Goal: Information Seeking & Learning: Learn about a topic

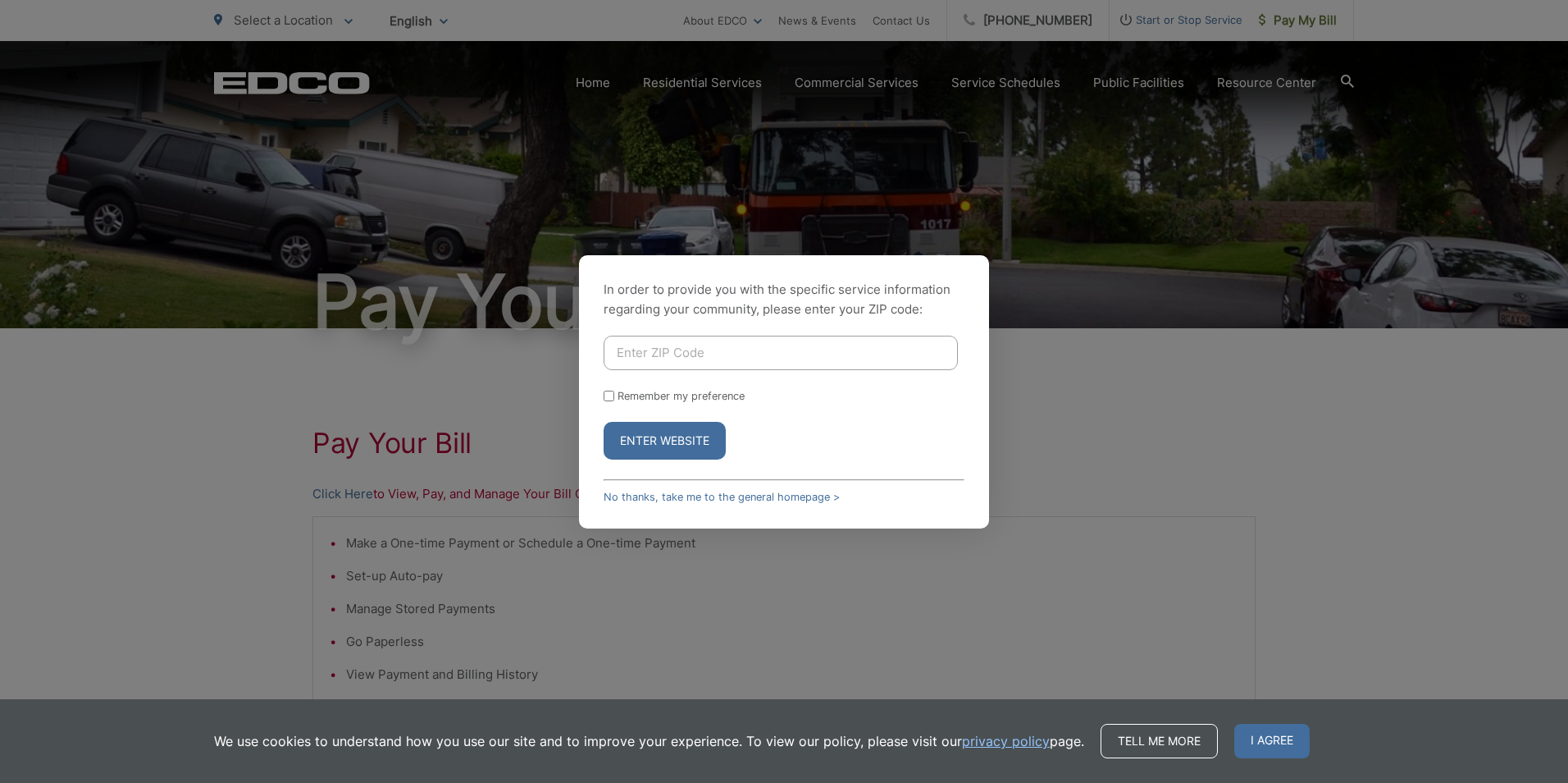
click at [1223, 398] on div "In order to provide you with the specific service information regarding your co…" at bounding box center [784, 392] width 1568 height 783
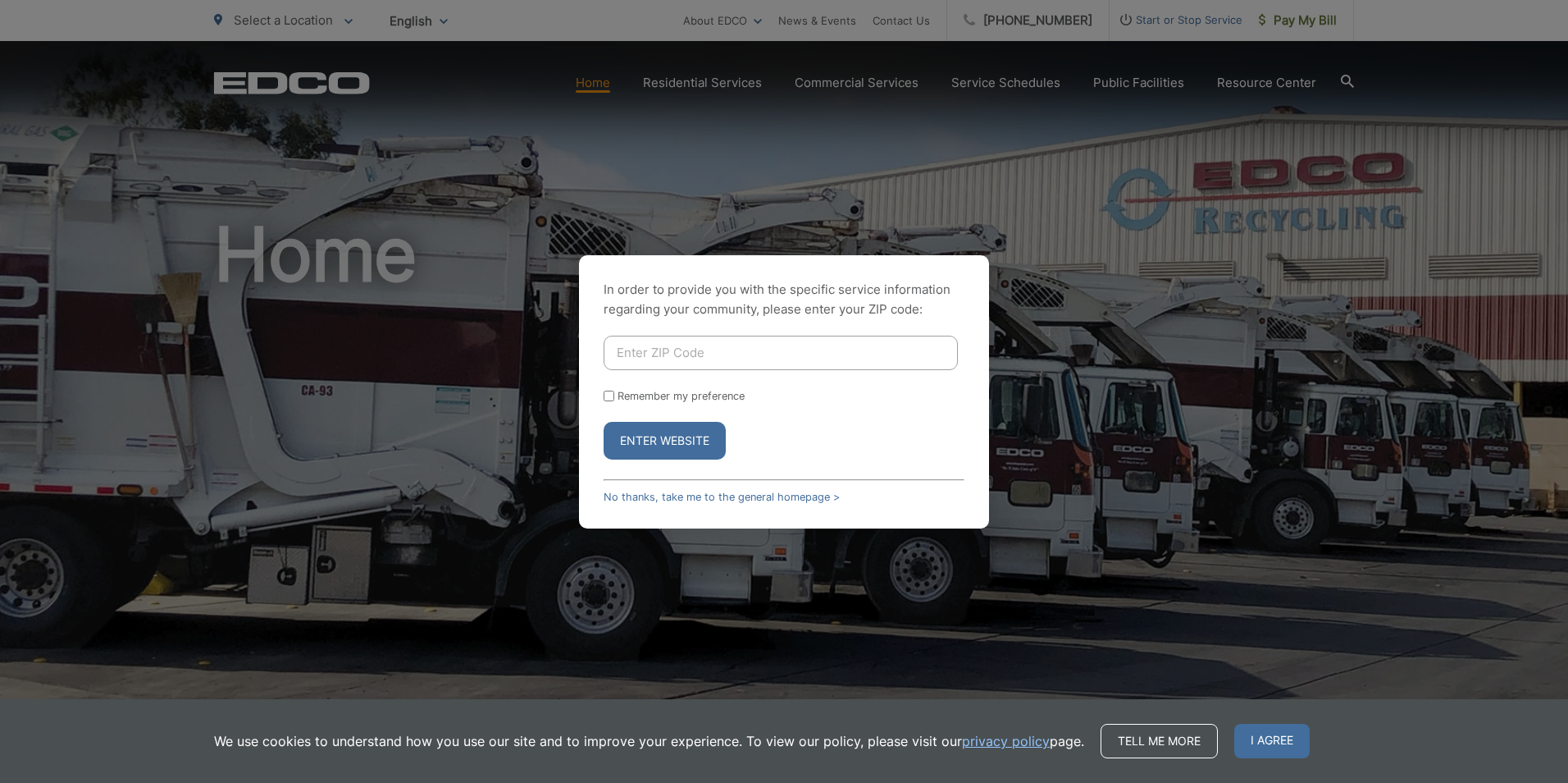
click at [755, 357] on input "Enter ZIP Code" at bounding box center [781, 352] width 354 height 34
type input "91932"
click at [696, 430] on button "Enter Website" at bounding box center [665, 441] width 122 height 37
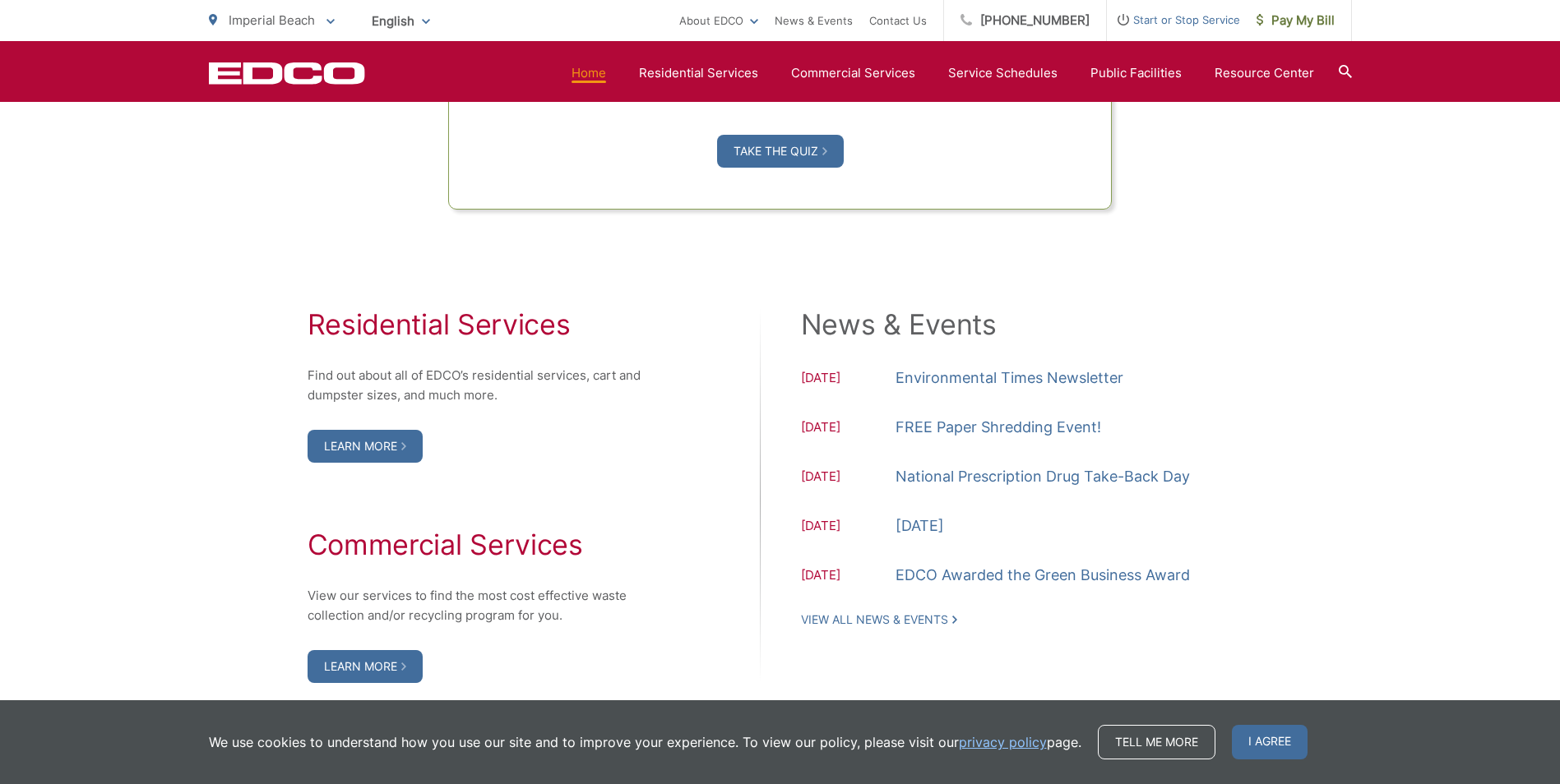
scroll to position [1561, 0]
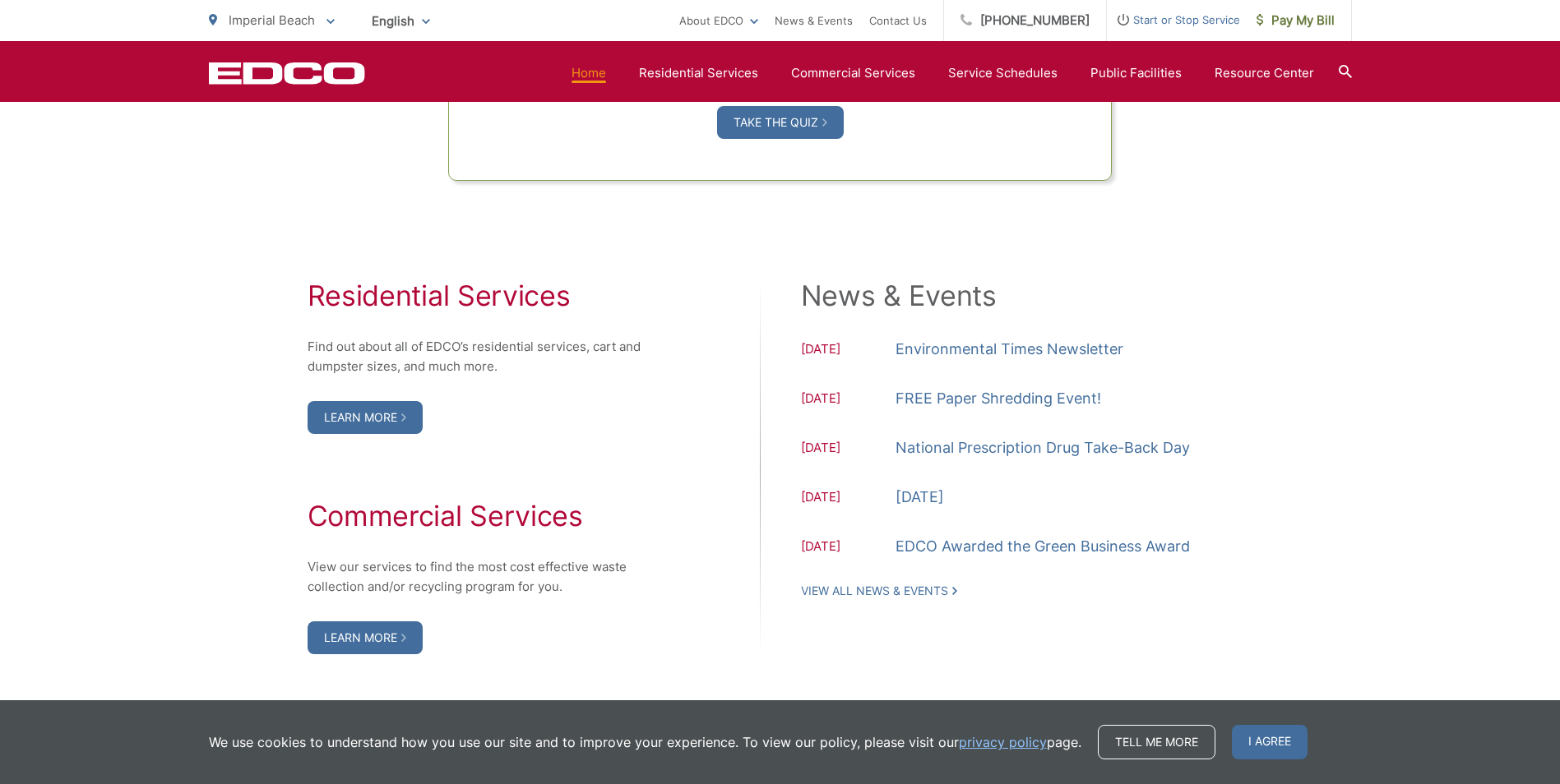
click at [392, 437] on div "Residential Services Find out about all of EDCO’s residential services, cart an…" at bounding box center [484, 467] width 354 height 374
click at [396, 431] on link "Learn More" at bounding box center [365, 417] width 115 height 33
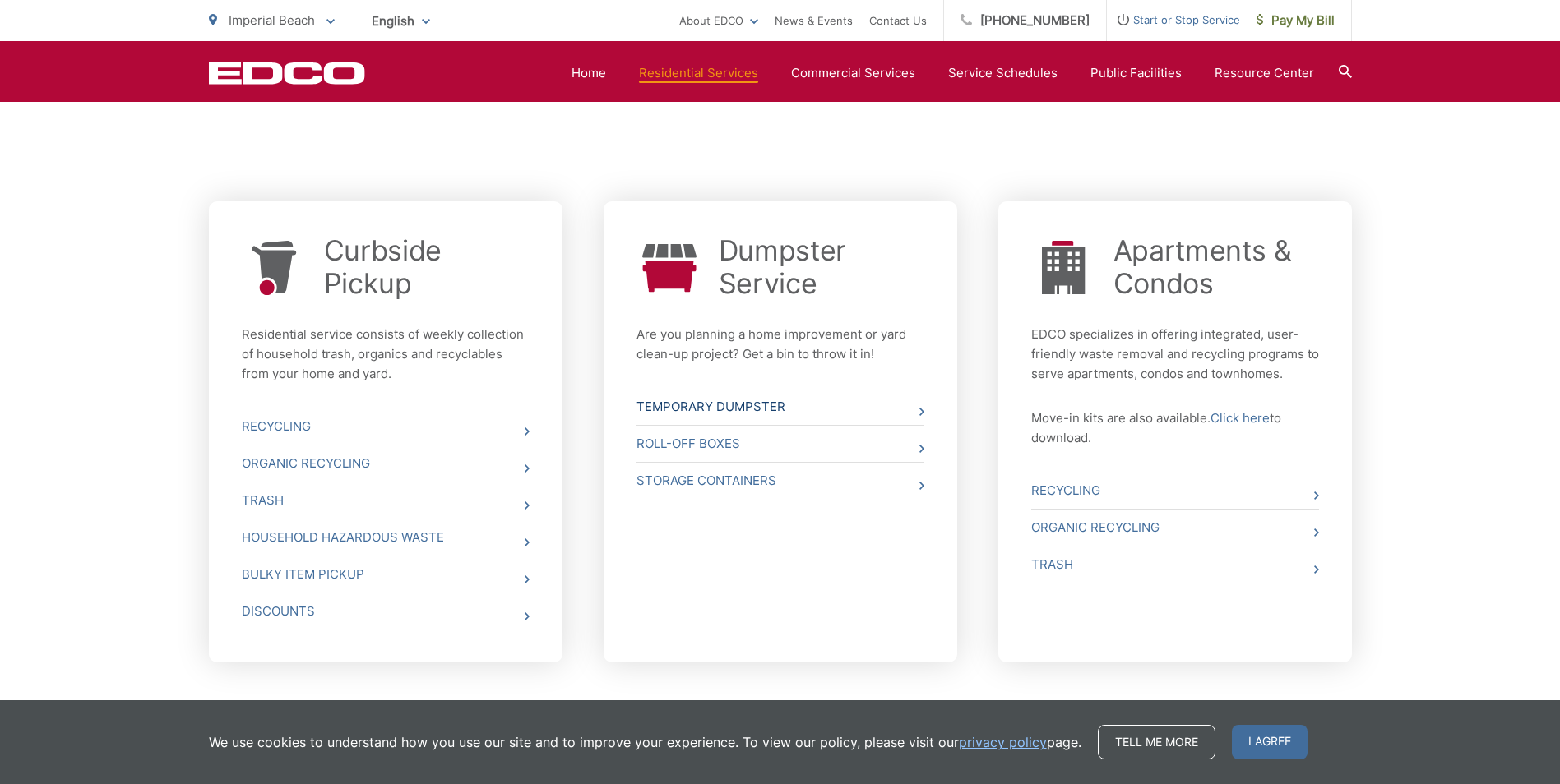
scroll to position [625, 0]
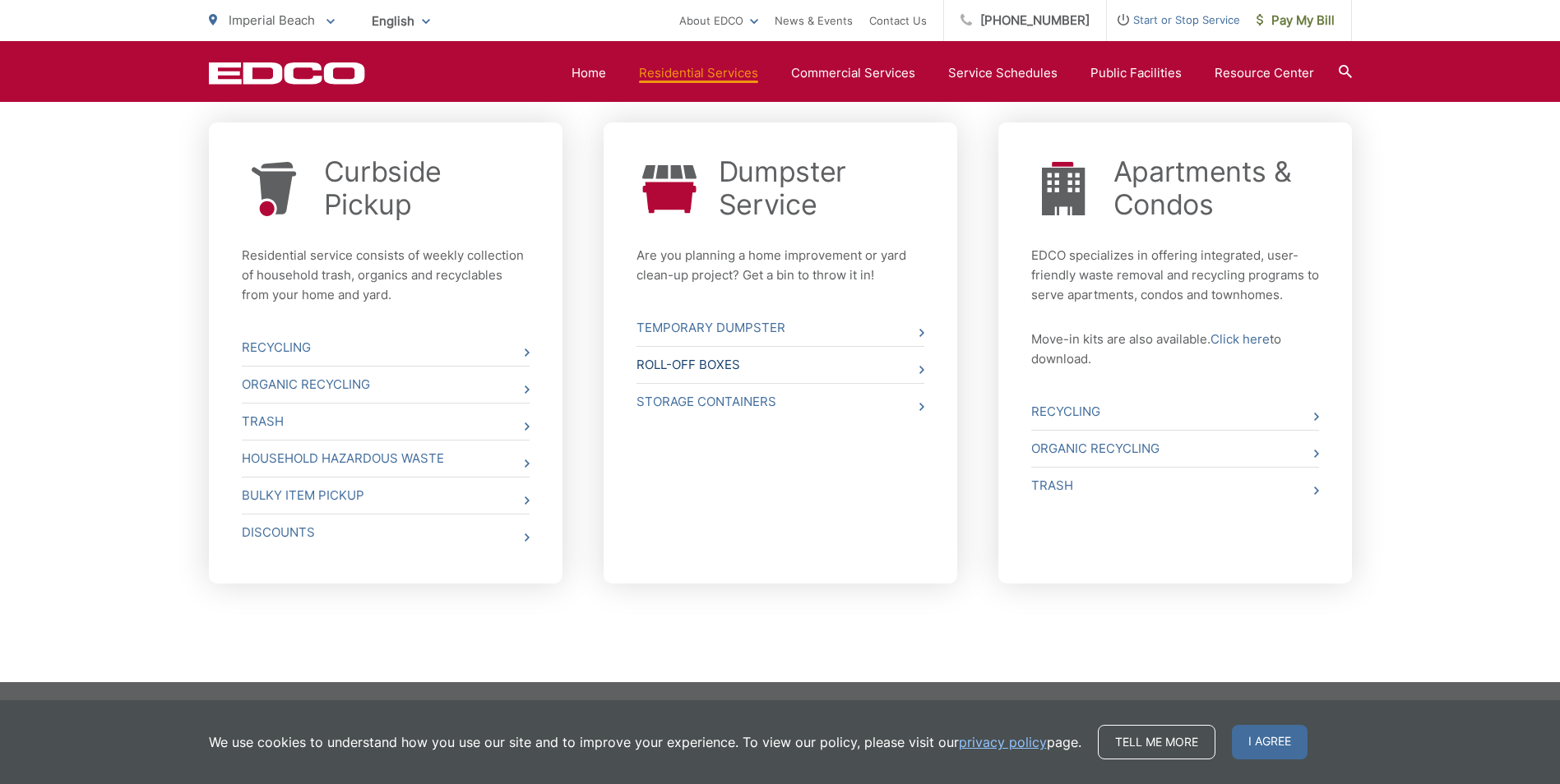
click at [830, 371] on link "Roll-Off Boxes" at bounding box center [780, 364] width 288 height 36
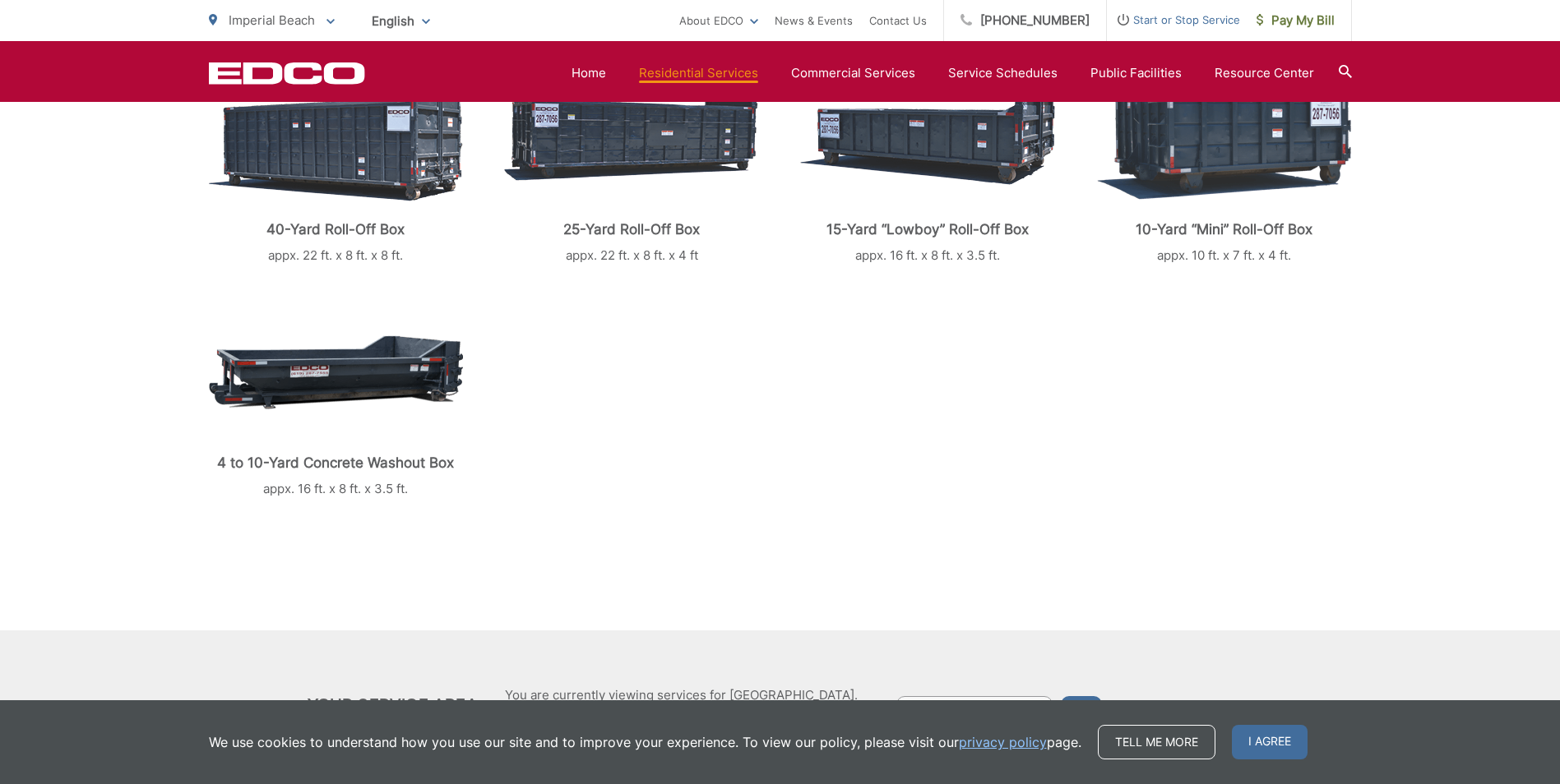
scroll to position [411, 0]
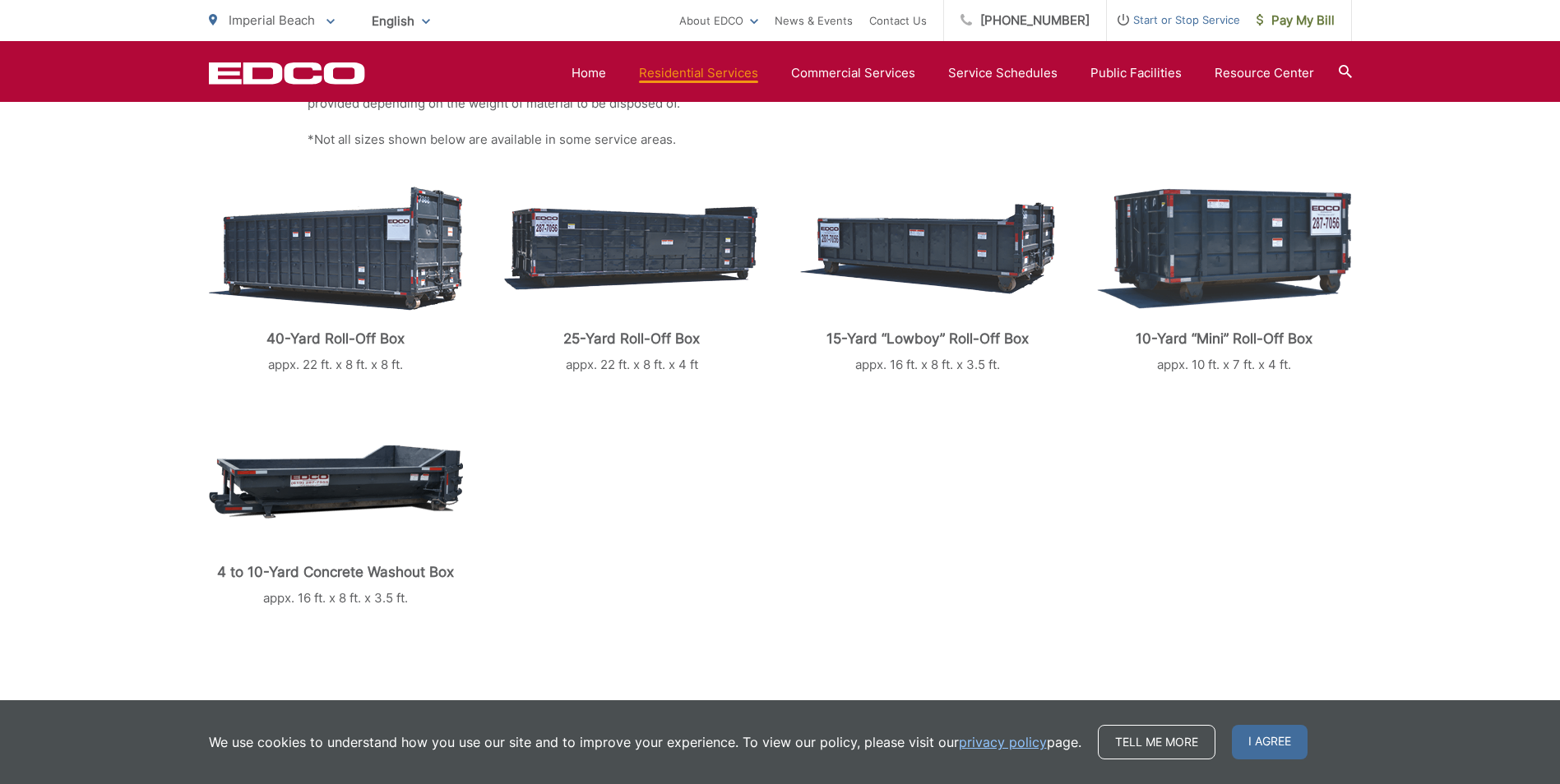
click at [350, 340] on p "40-Yard Roll-Off Box" at bounding box center [336, 338] width 255 height 17
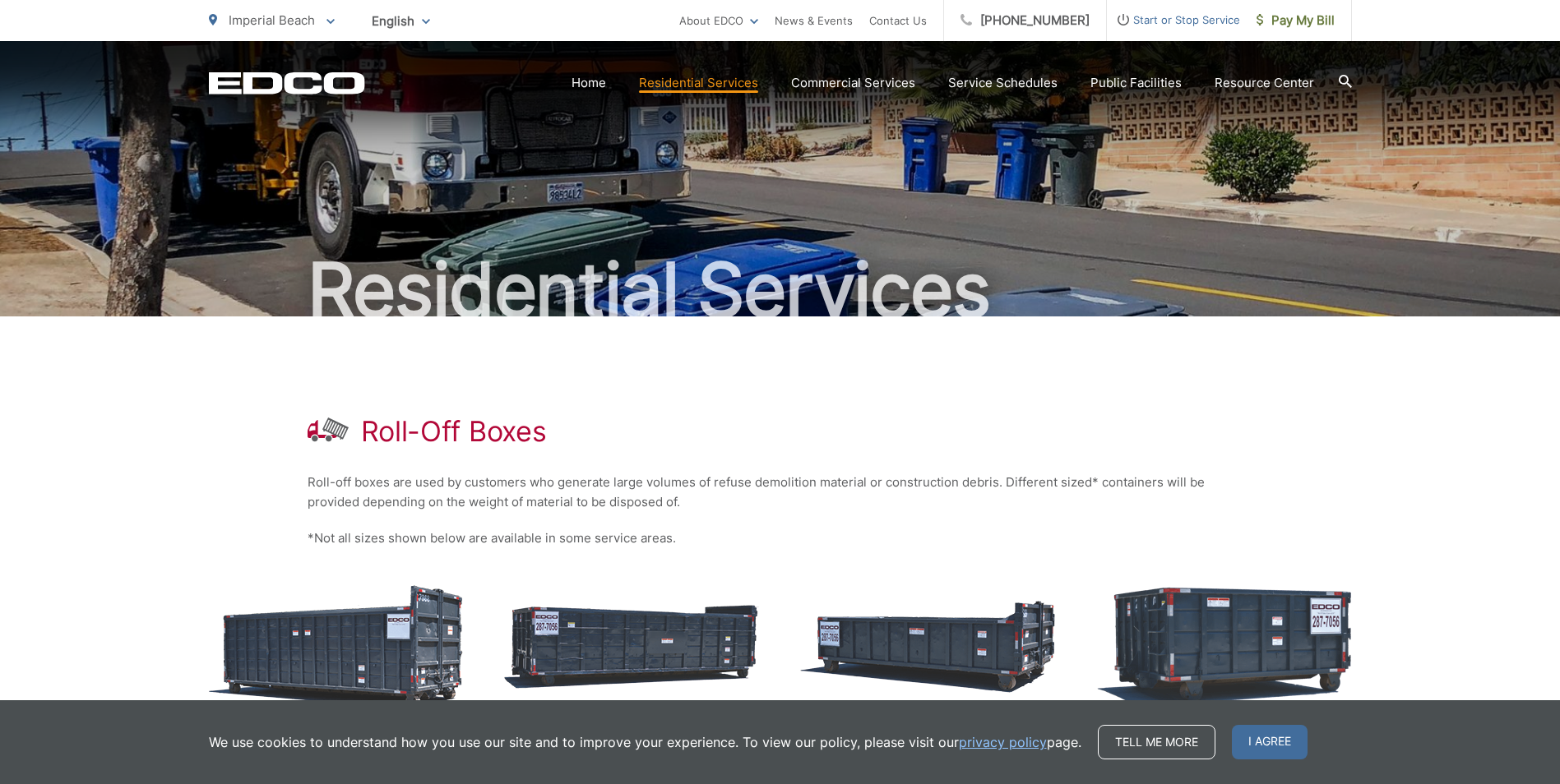
scroll to position [246, 0]
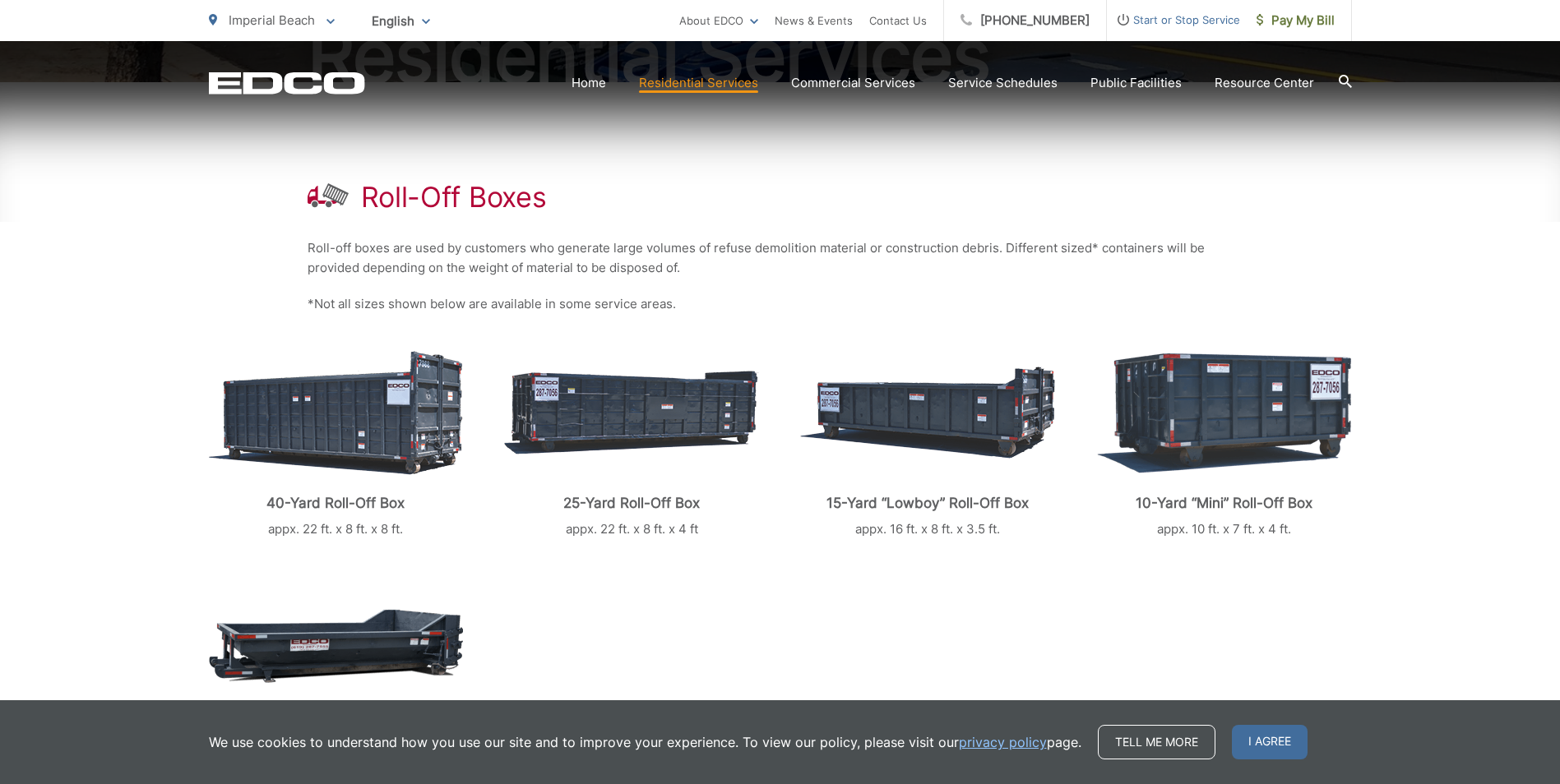
drag, startPoint x: 1488, startPoint y: 195, endPoint x: 1485, endPoint y: 203, distance: 8.5
click at [1487, 196] on div "Roll-Off Boxes Roll-off boxes are used by customers who generate large volumes …" at bounding box center [780, 566] width 1560 height 970
click at [989, 419] on img at bounding box center [927, 412] width 255 height 92
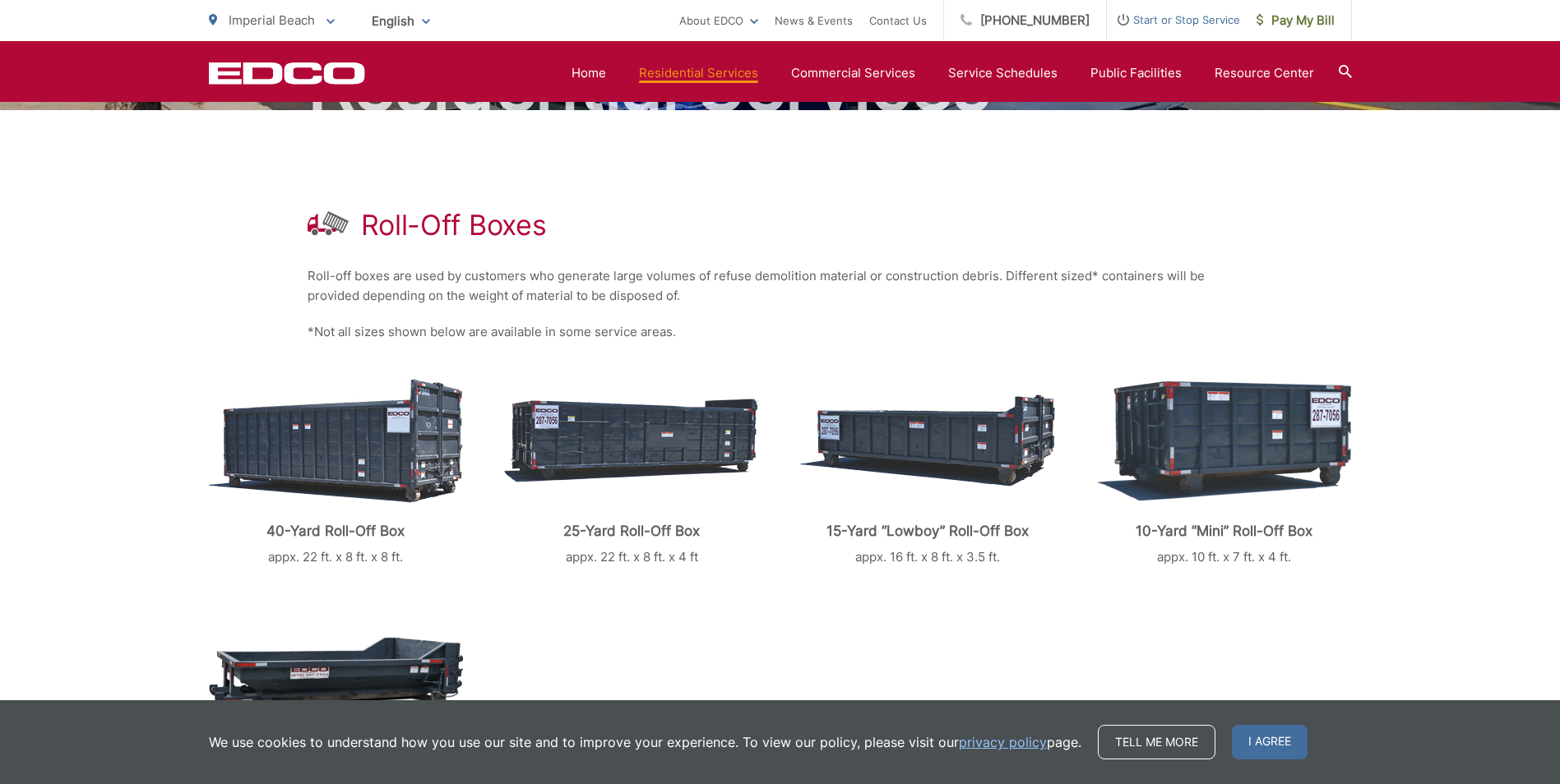
scroll to position [206, 0]
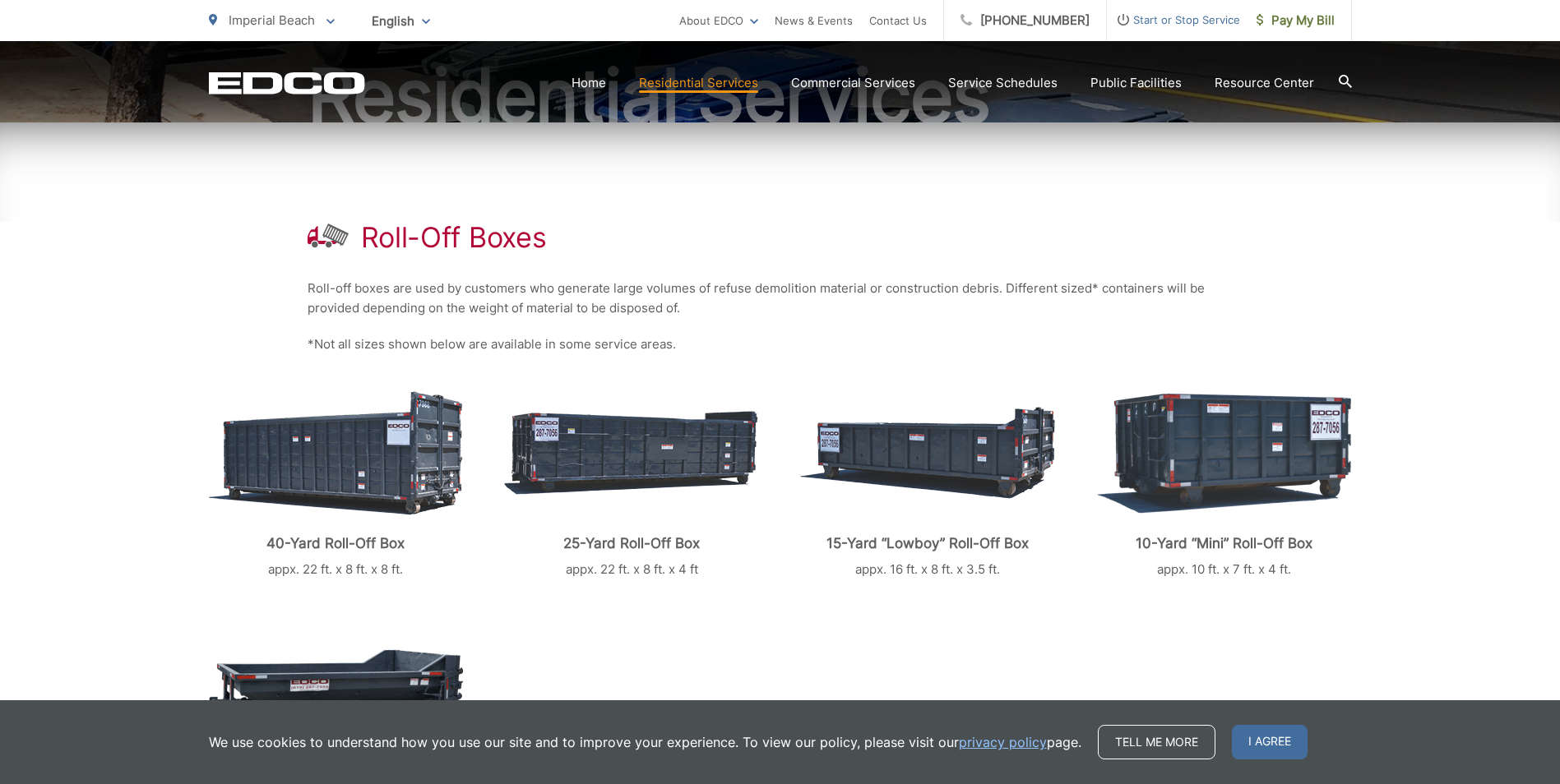
click at [368, 547] on p "40-Yard Roll-Off Box" at bounding box center [336, 543] width 255 height 17
click at [365, 546] on p "40-Yard Roll-Off Box" at bounding box center [336, 543] width 255 height 17
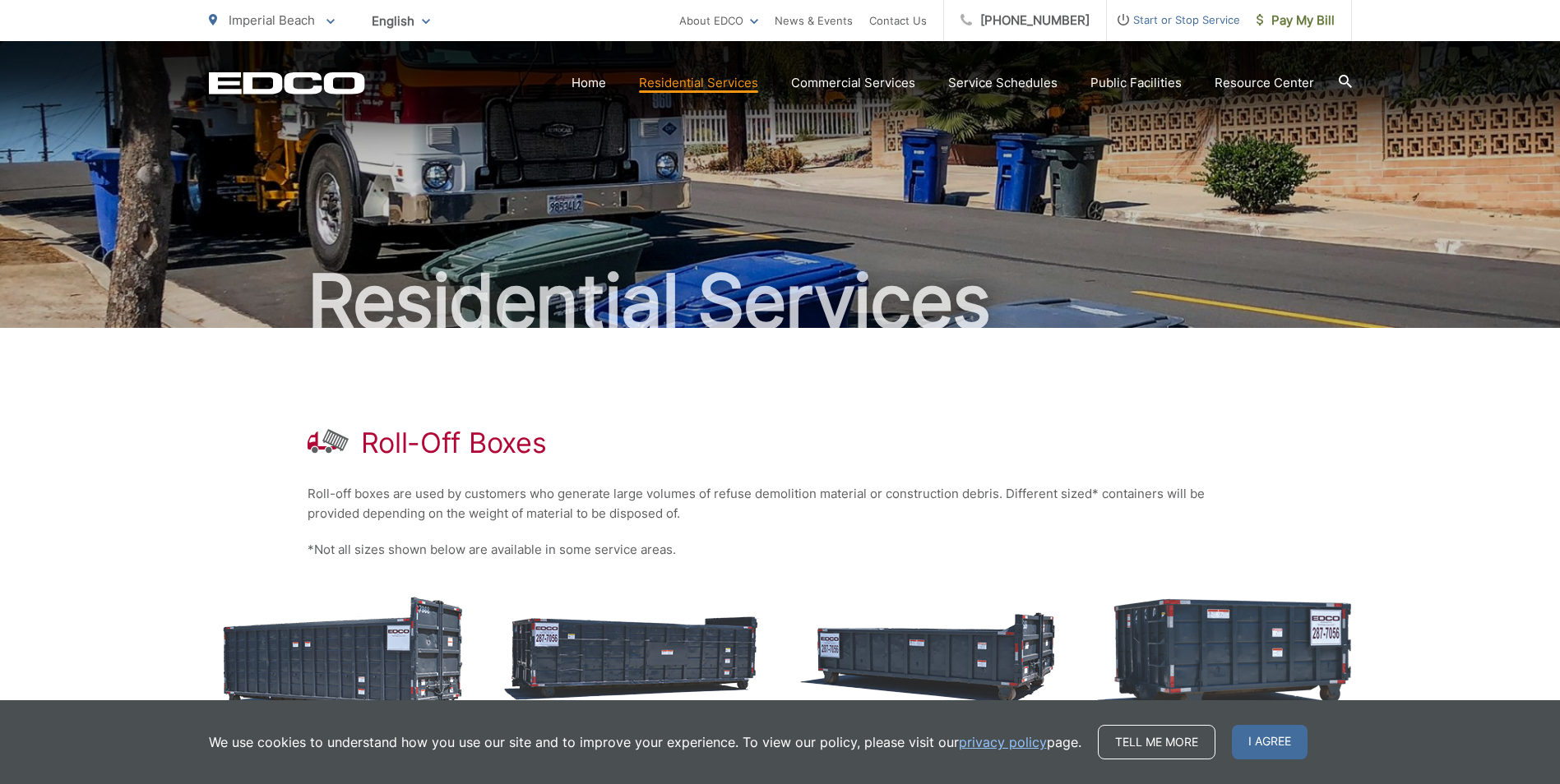
scroll to position [0, 0]
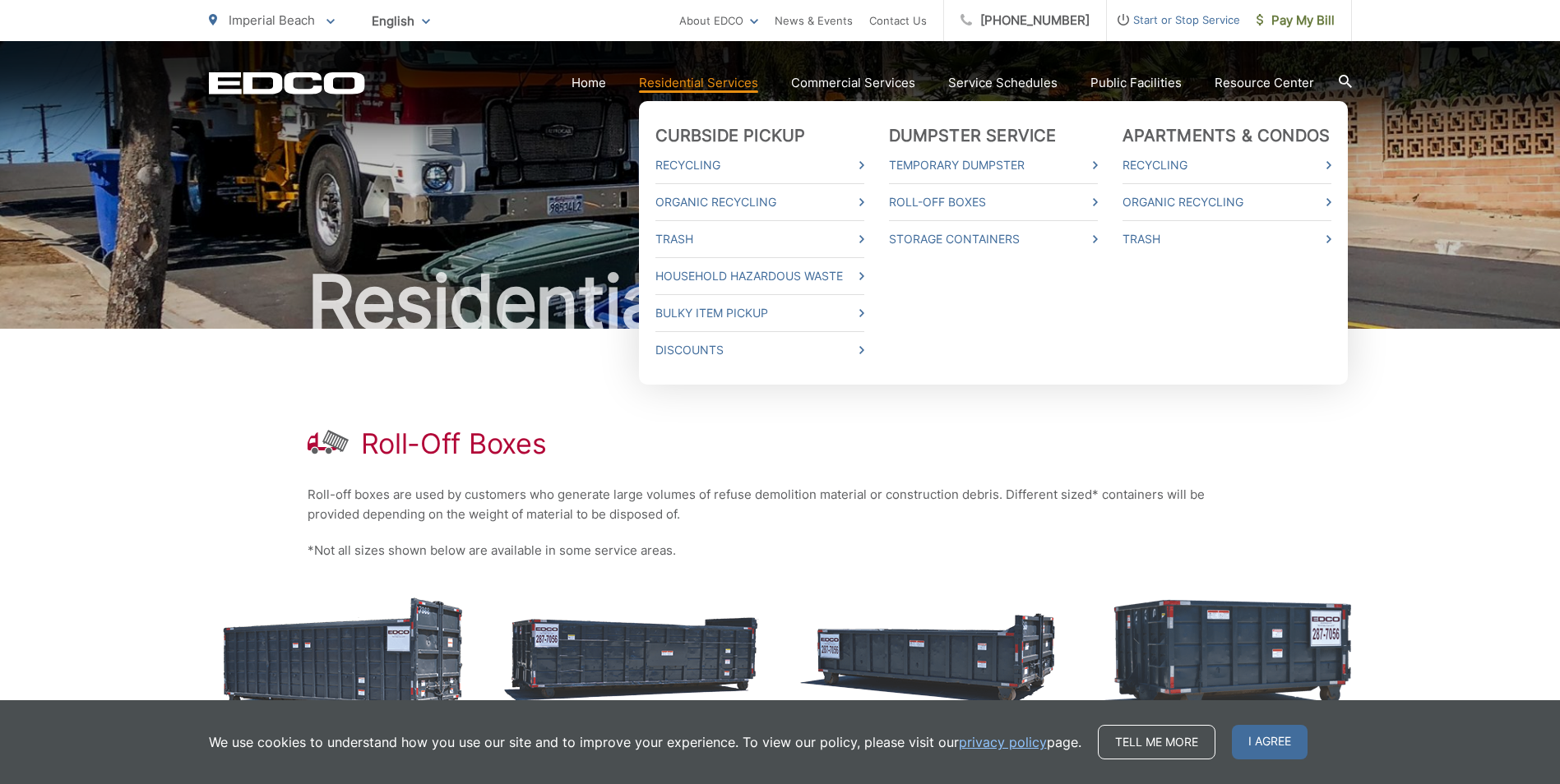
click at [1276, 227] on li "Trash" at bounding box center [1227, 234] width 209 height 29
click at [1174, 237] on link "Trash" at bounding box center [1227, 239] width 209 height 20
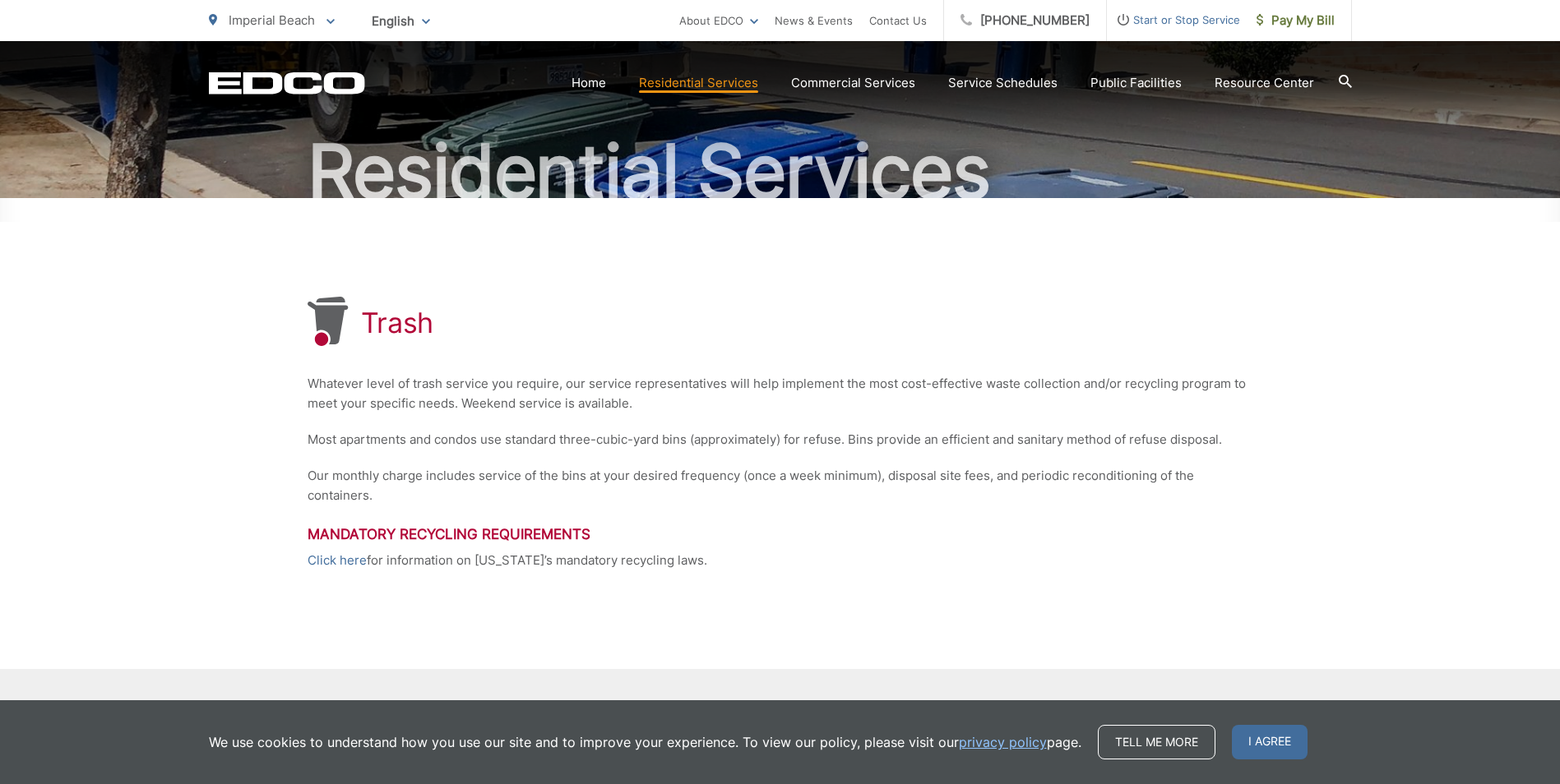
scroll to position [101, 0]
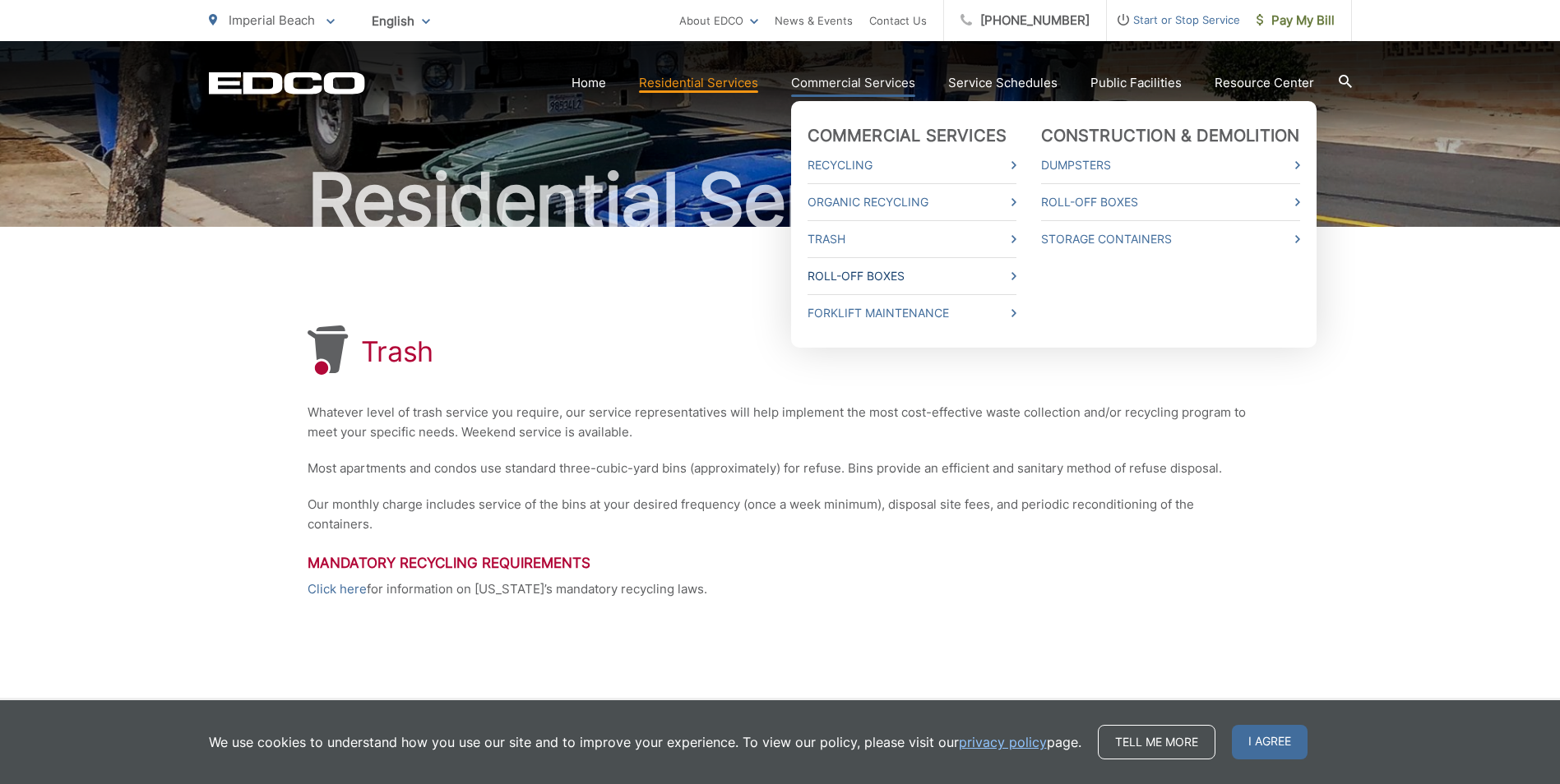
click at [891, 281] on link "Roll-Off Boxes" at bounding box center [912, 276] width 209 height 20
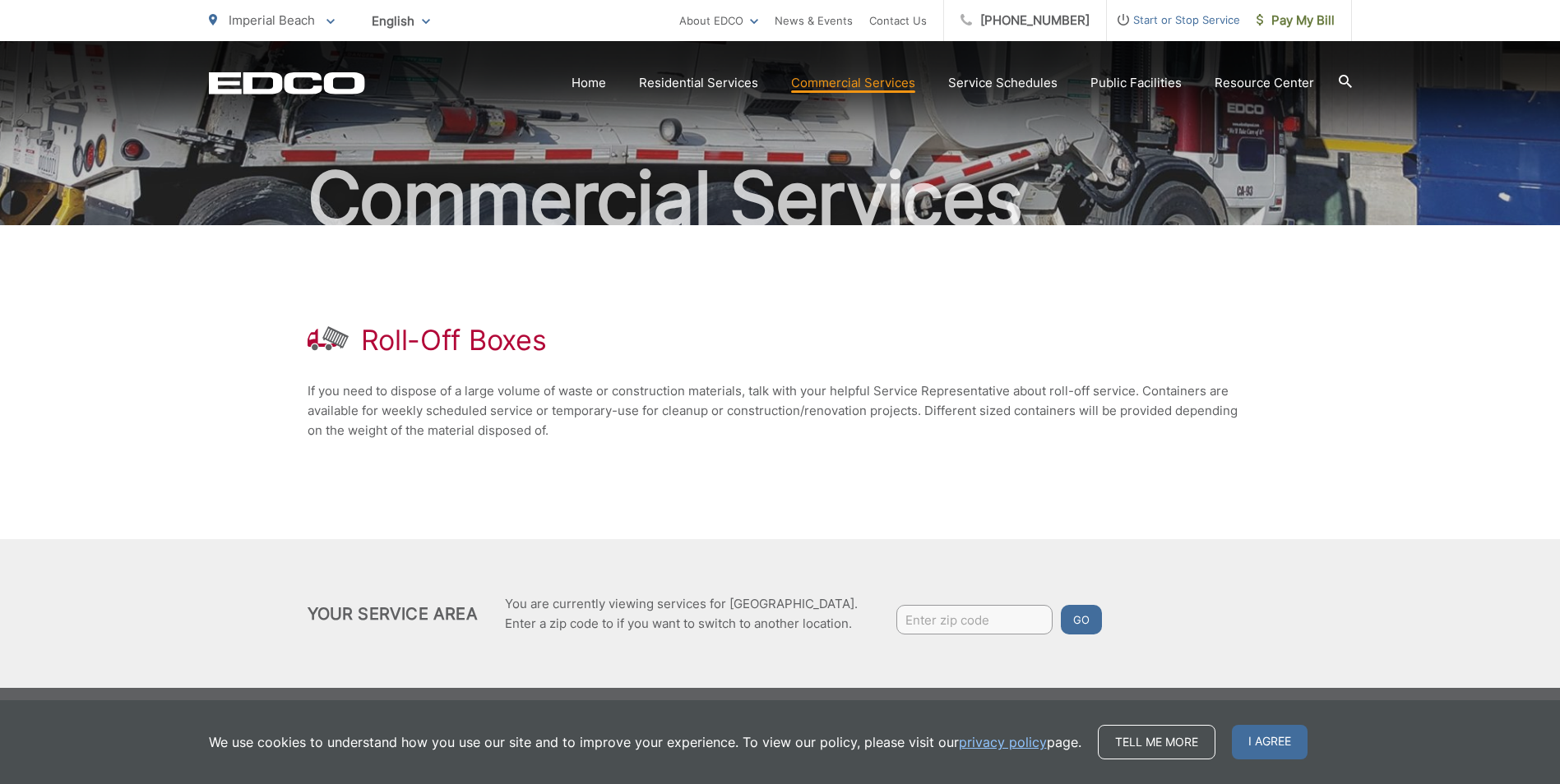
scroll to position [109, 0]
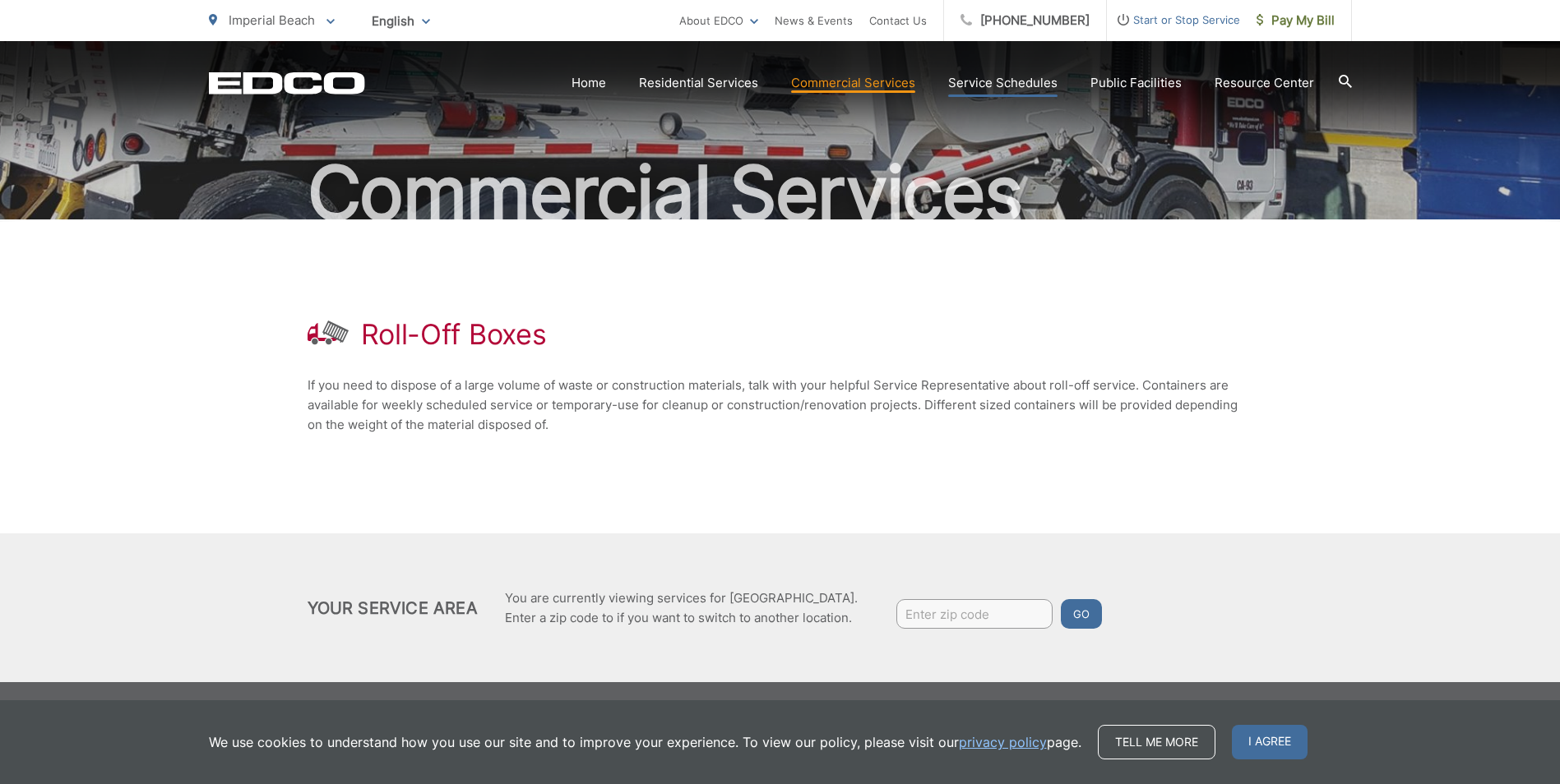
click at [1014, 76] on link "Service Schedules" at bounding box center [1002, 83] width 109 height 20
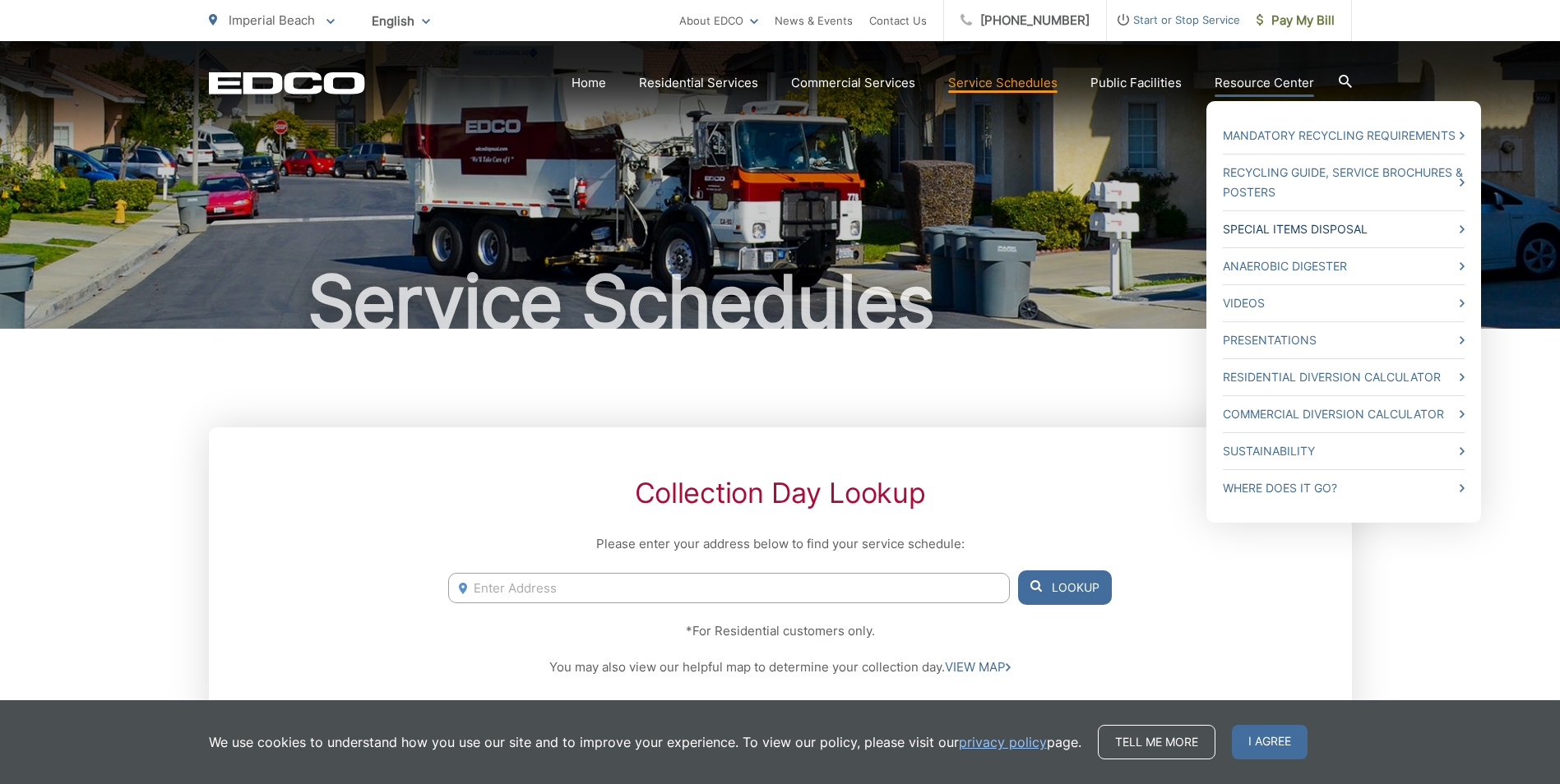
click at [1259, 231] on link "Special Items Disposal" at bounding box center [1343, 229] width 241 height 20
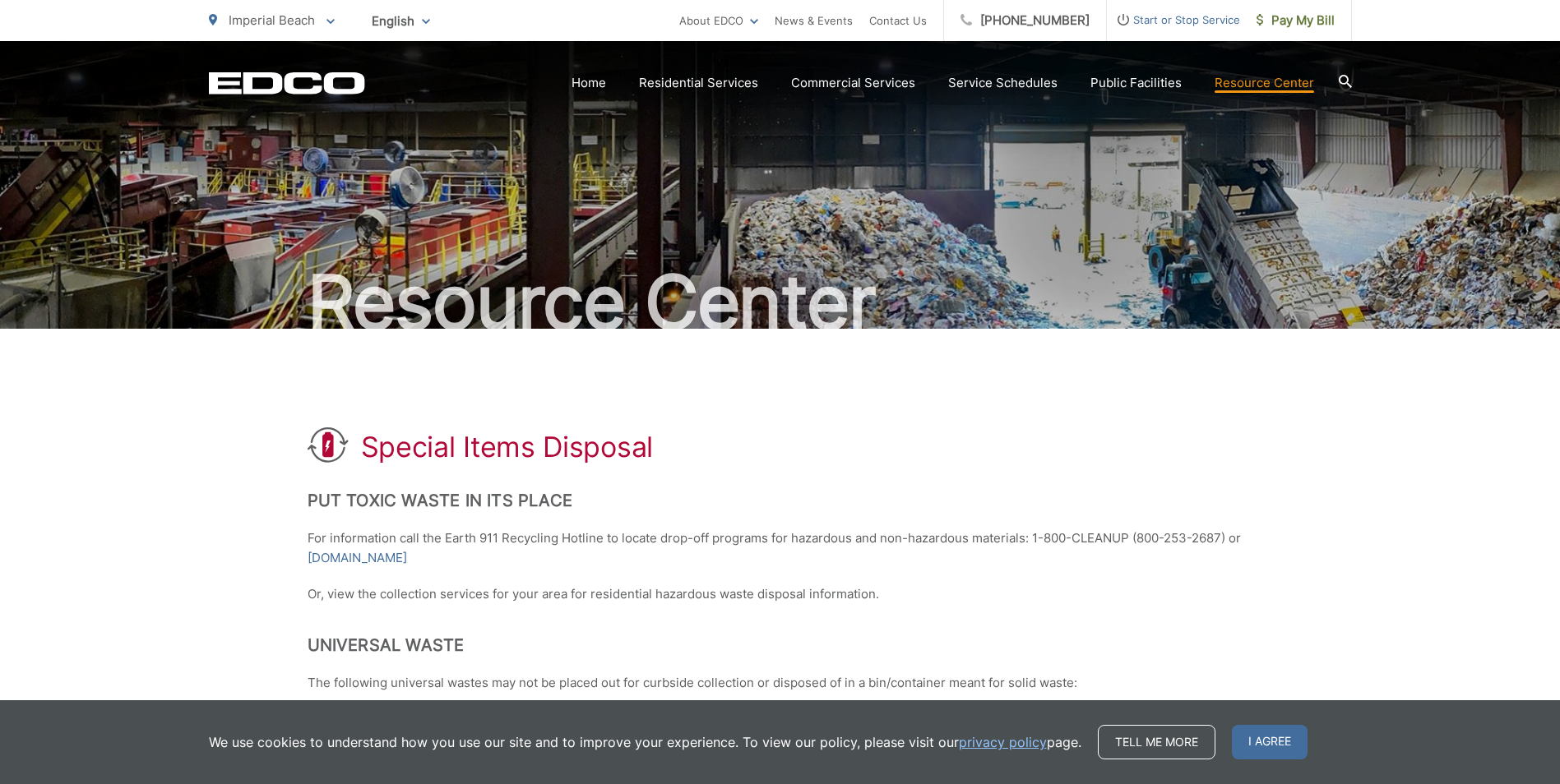
click at [603, 439] on h1 "Special Items Disposal" at bounding box center [507, 446] width 292 height 33
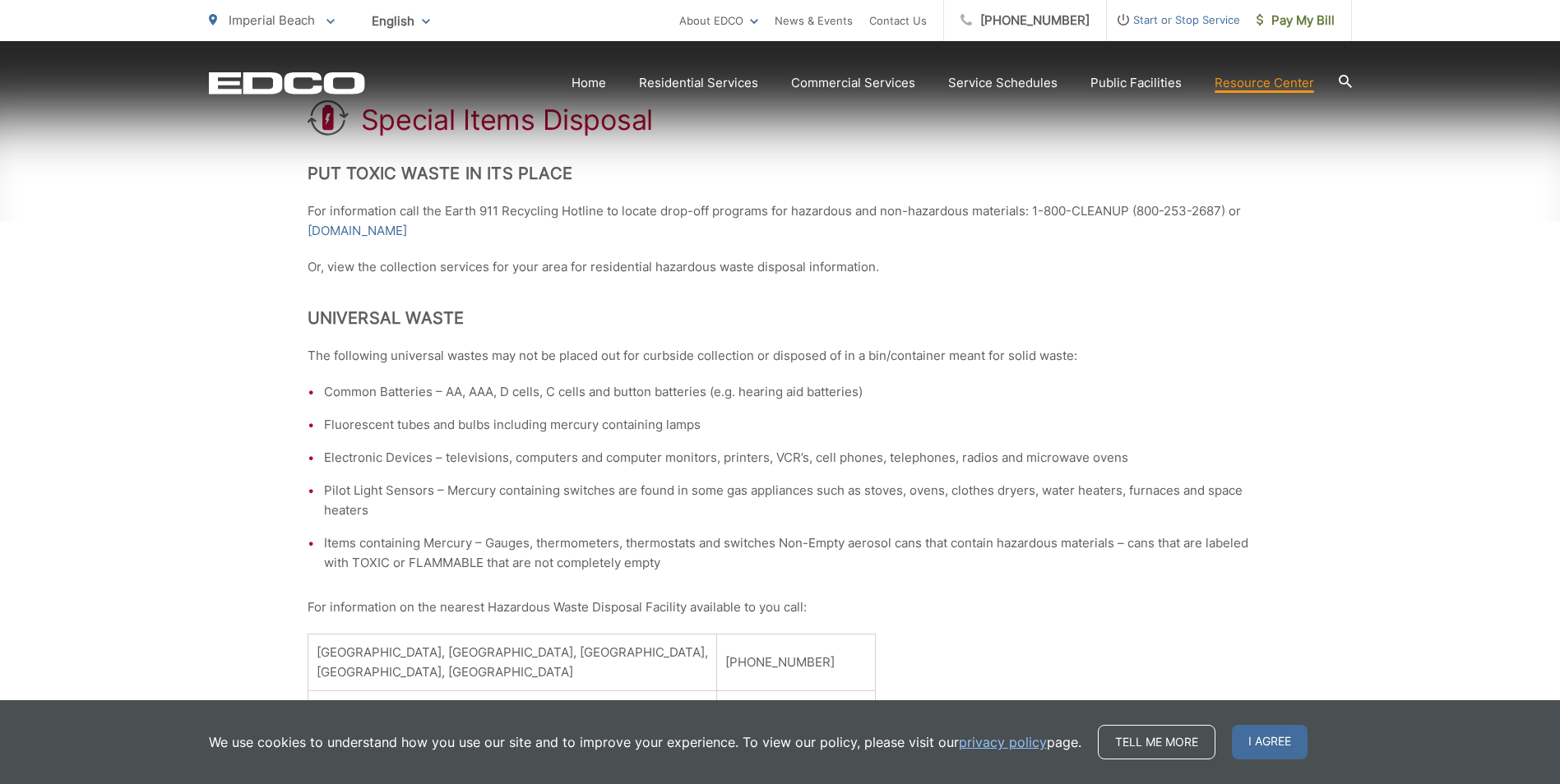
scroll to position [329, 0]
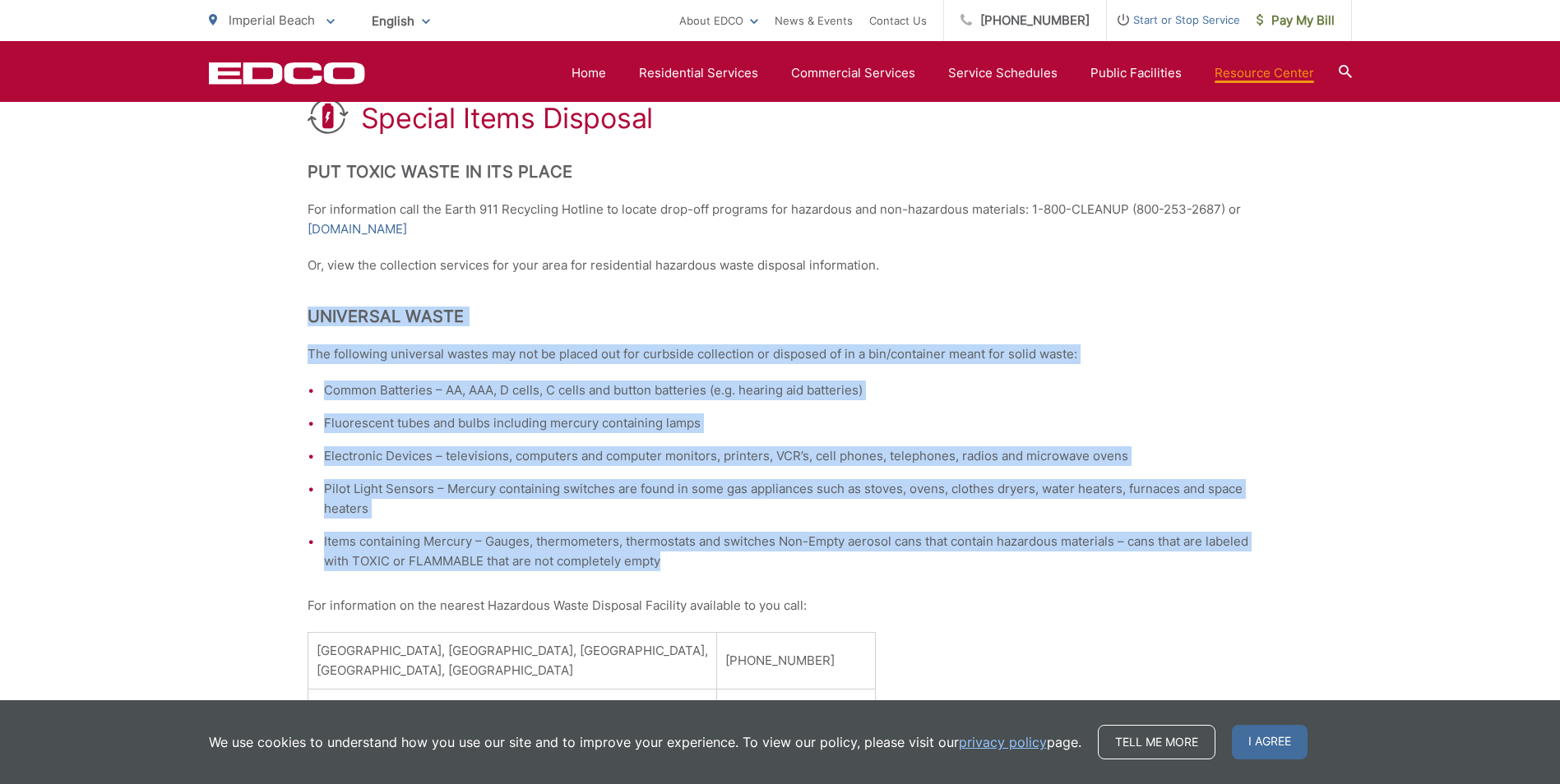
drag, startPoint x: 667, startPoint y: 564, endPoint x: 268, endPoint y: 310, distance: 473.0
copy div "Universal Waste The following universal wastes may not be placed out for curbsi…"
